Goal: Information Seeking & Learning: Learn about a topic

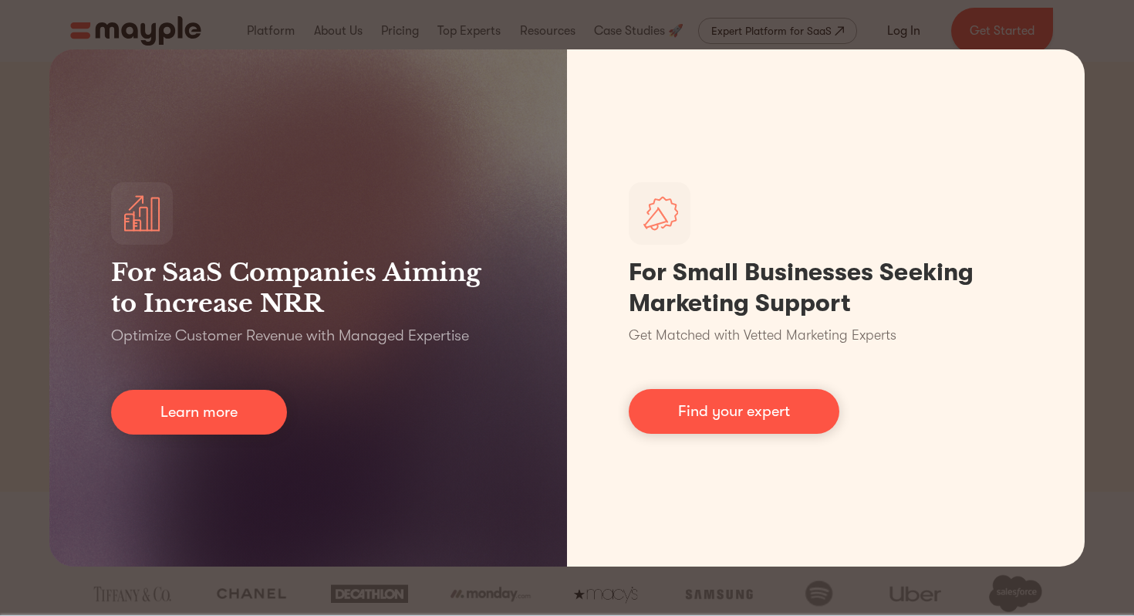
click at [527, 17] on div "For SaaS Companies Aiming to Increase NRR Optimize Customer Revenue with Manage…" at bounding box center [567, 308] width 1134 height 616
click at [508, 49] on div "For SaaS Companies Aiming to Increase NRR Optimize Customer Revenue with Manage…" at bounding box center [567, 308] width 1134 height 616
click at [498, 8] on div "For SaaS Companies Aiming to Increase NRR Optimize Customer Revenue with Manage…" at bounding box center [567, 308] width 1134 height 616
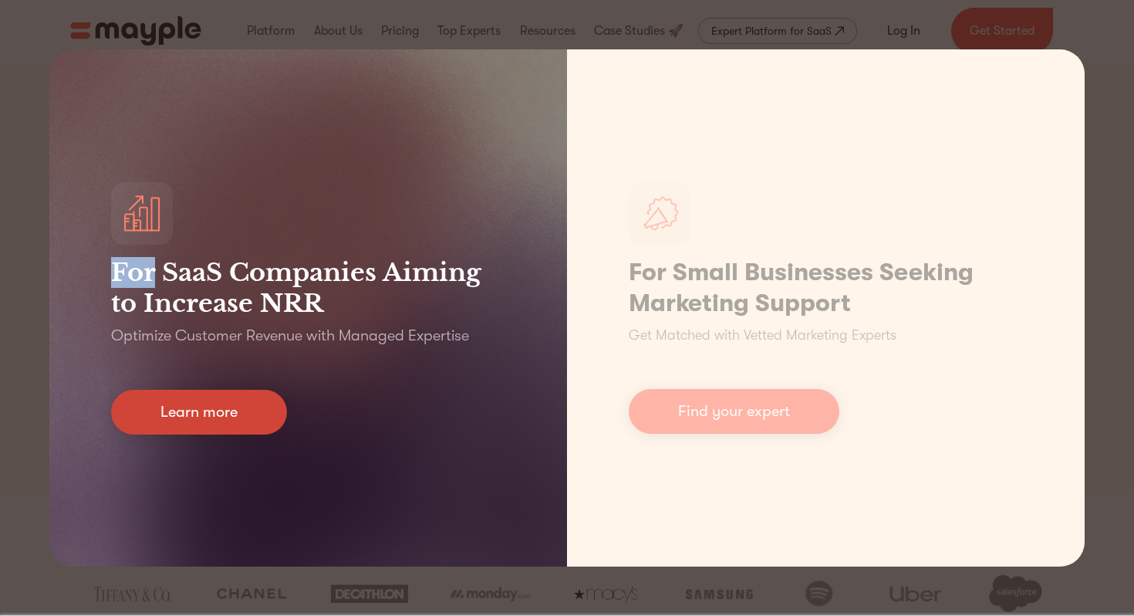
click at [248, 432] on link "Learn more" at bounding box center [199, 412] width 176 height 45
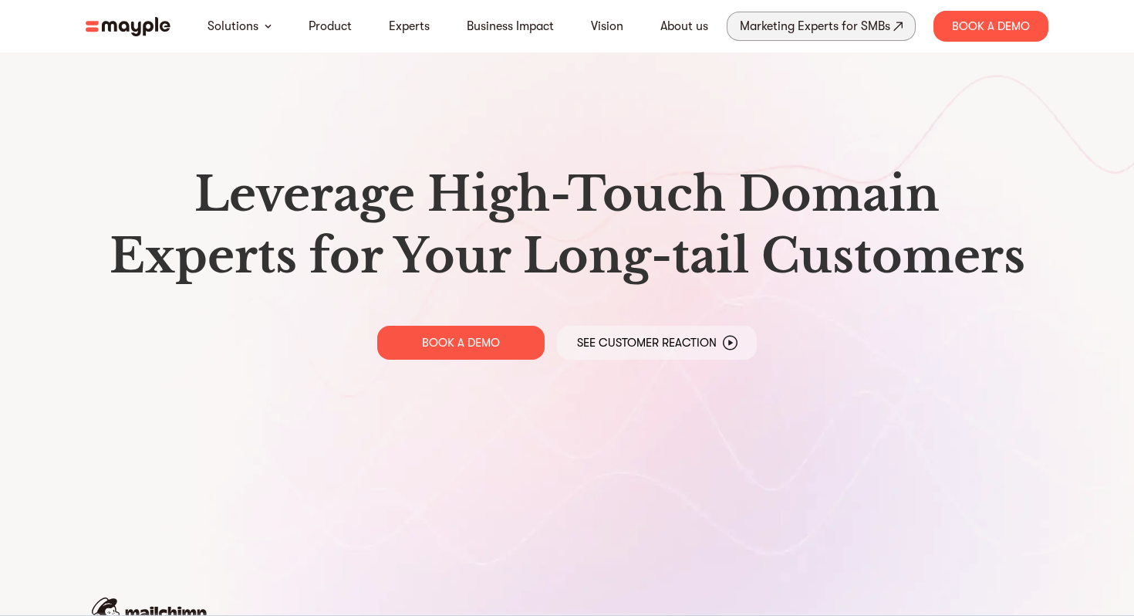
click at [823, 19] on div "Marketing Experts for SMBs" at bounding box center [815, 26] width 150 height 22
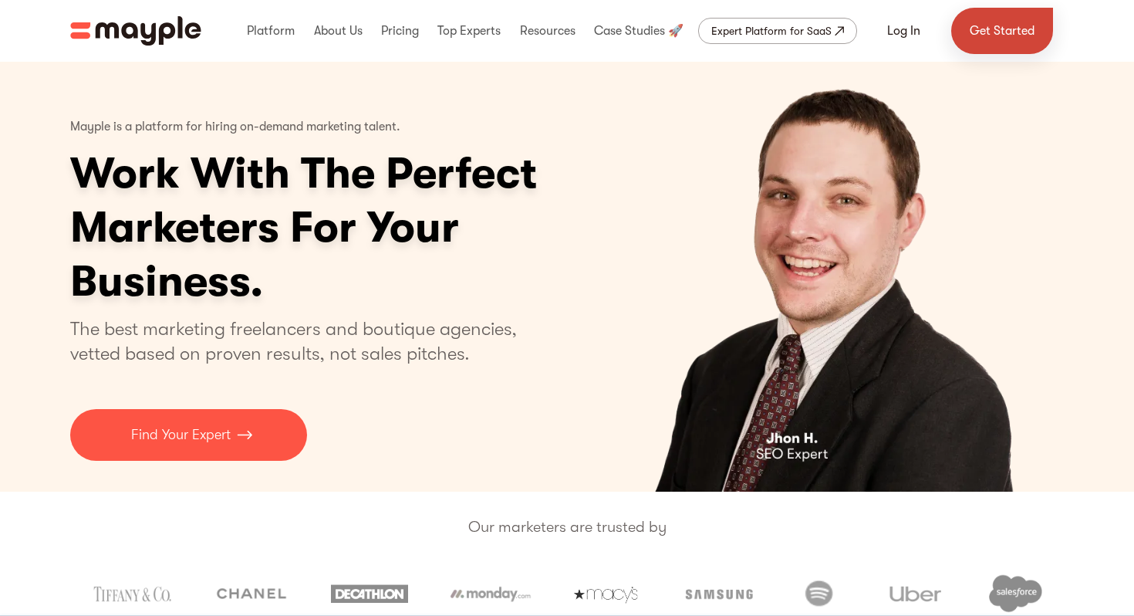
click at [1007, 17] on link "Get Started" at bounding box center [1002, 31] width 102 height 46
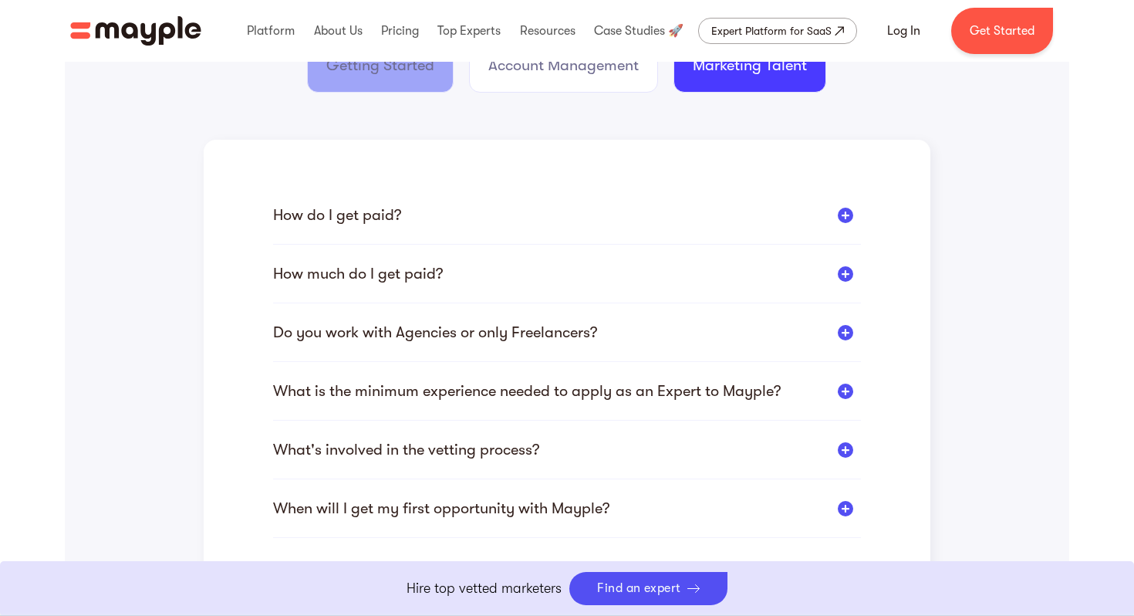
scroll to position [379, 0]
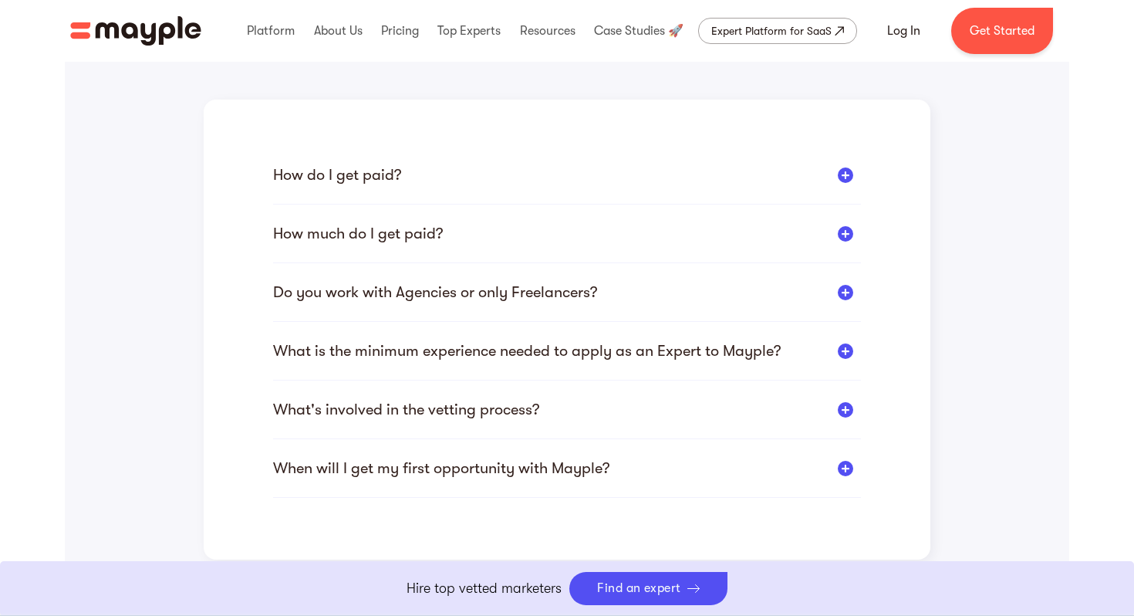
click at [511, 358] on div "What is the minimum experience needed to apply as an Expert to Mayple?" at bounding box center [527, 350] width 508 height 19
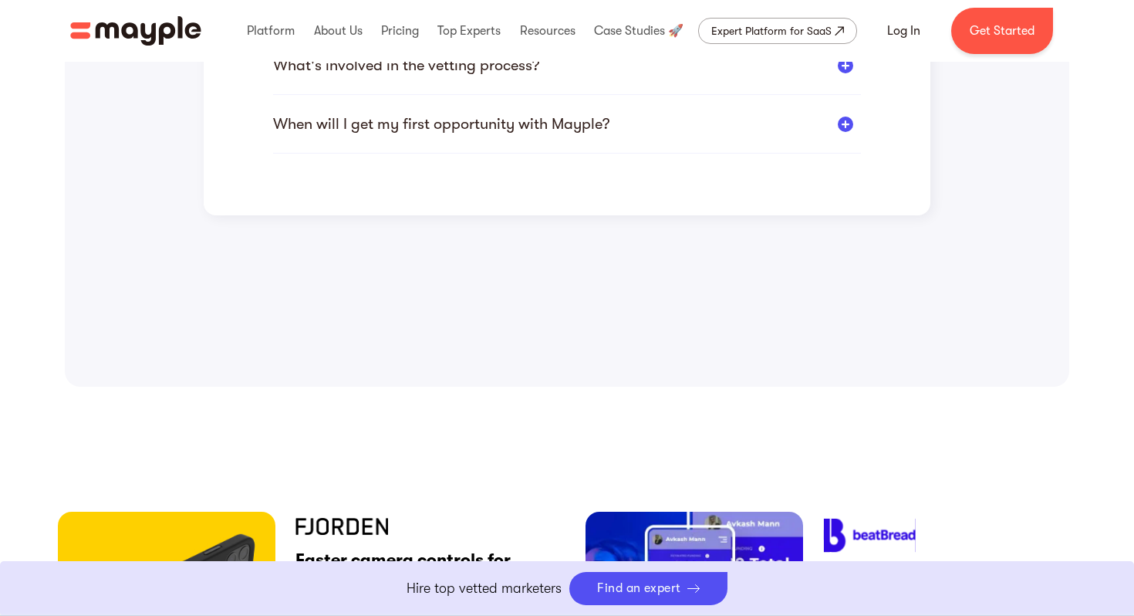
scroll to position [345, 0]
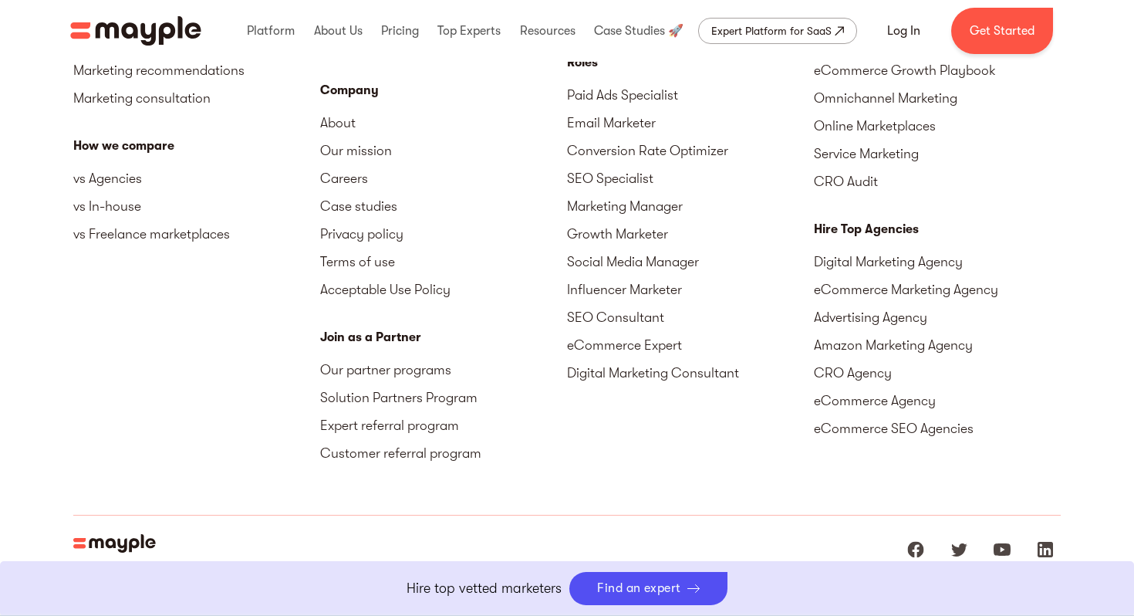
scroll to position [3826, 0]
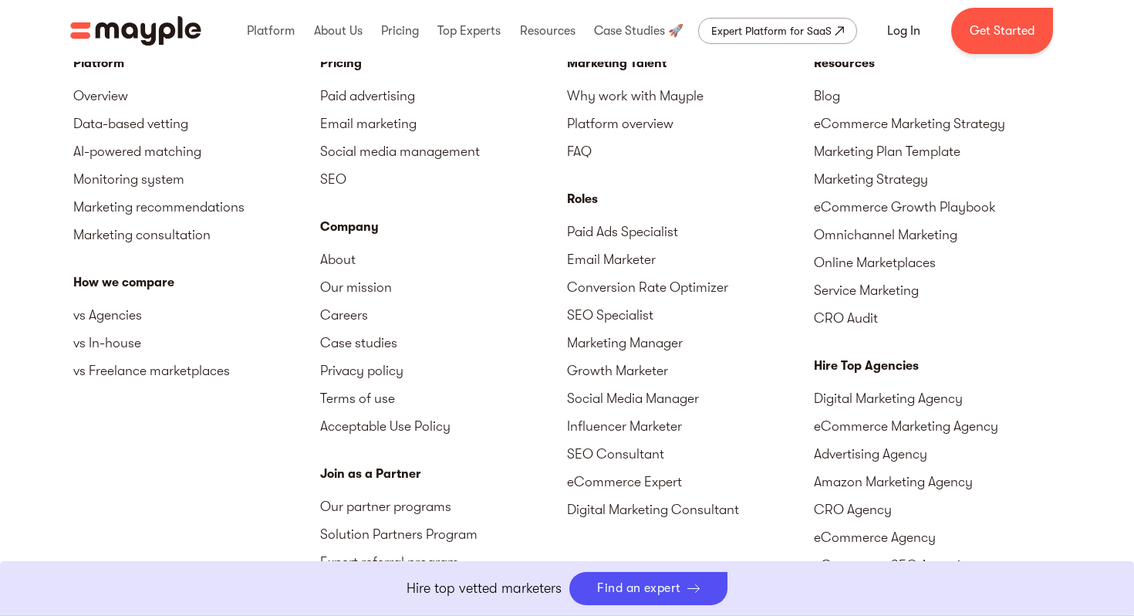
click at [771, 28] on div "Expert Platform for SaaS" at bounding box center [771, 31] width 120 height 19
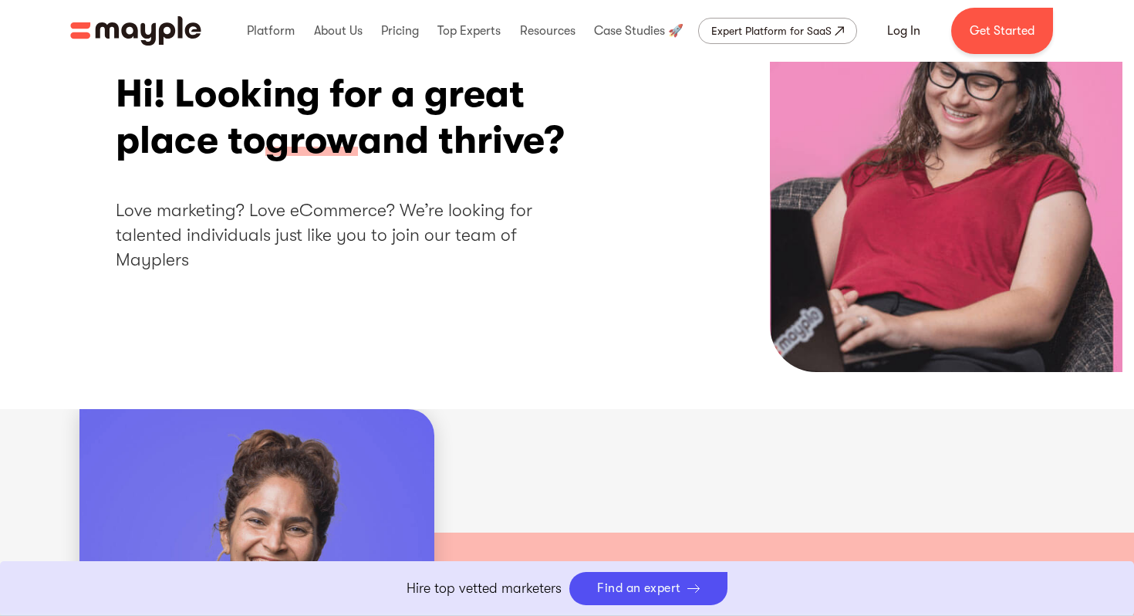
scroll to position [0, 0]
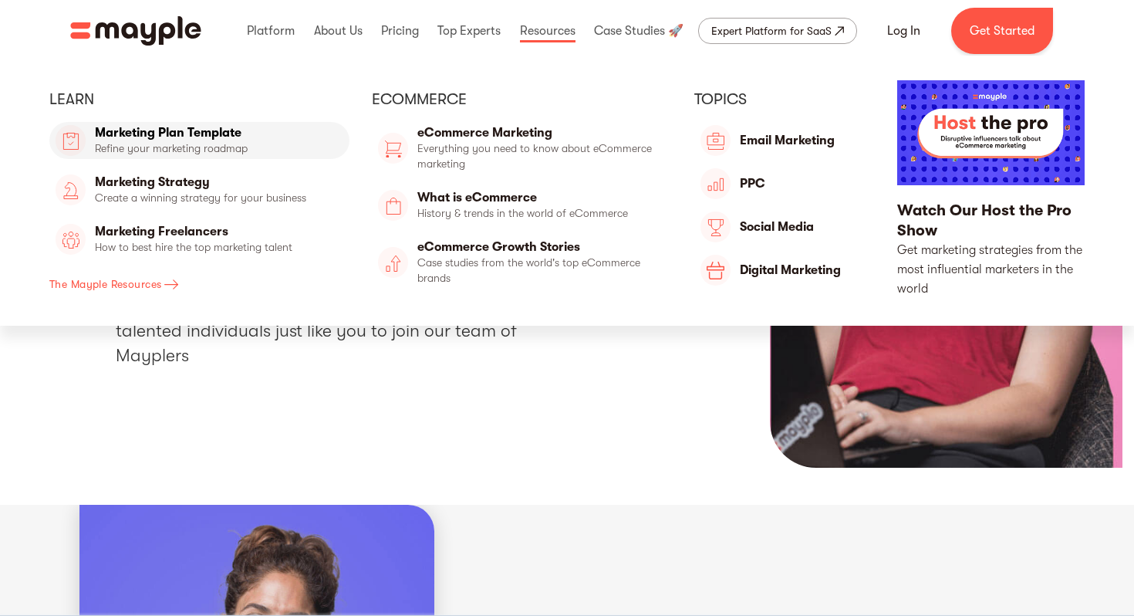
click at [214, 143] on link "Marketing Plan Template" at bounding box center [199, 140] width 300 height 37
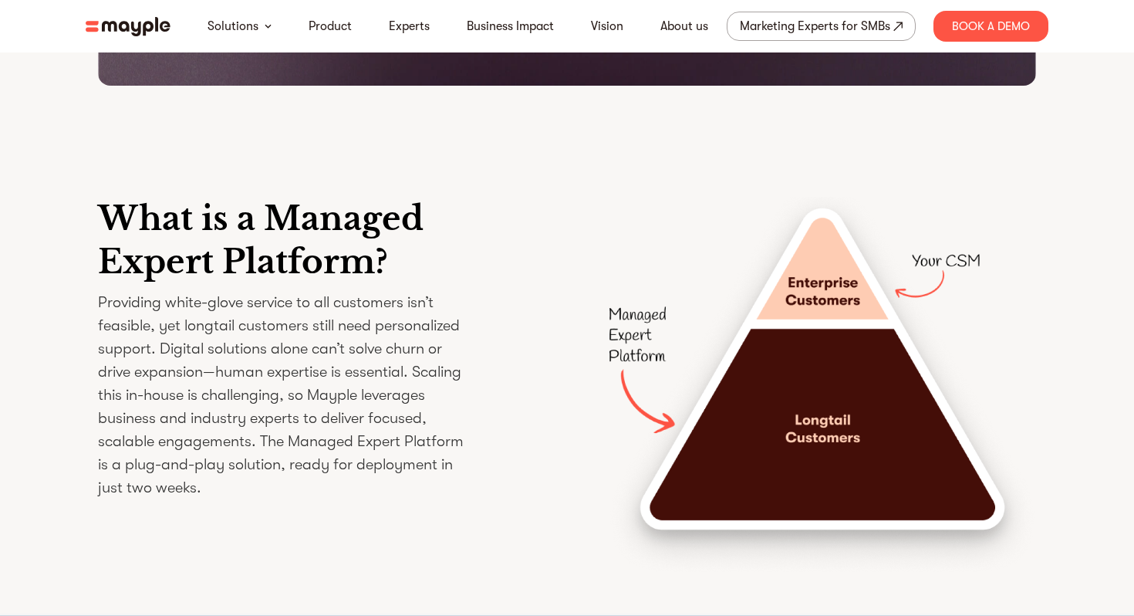
scroll to position [2645, 0]
